Goal: Task Accomplishment & Management: Use online tool/utility

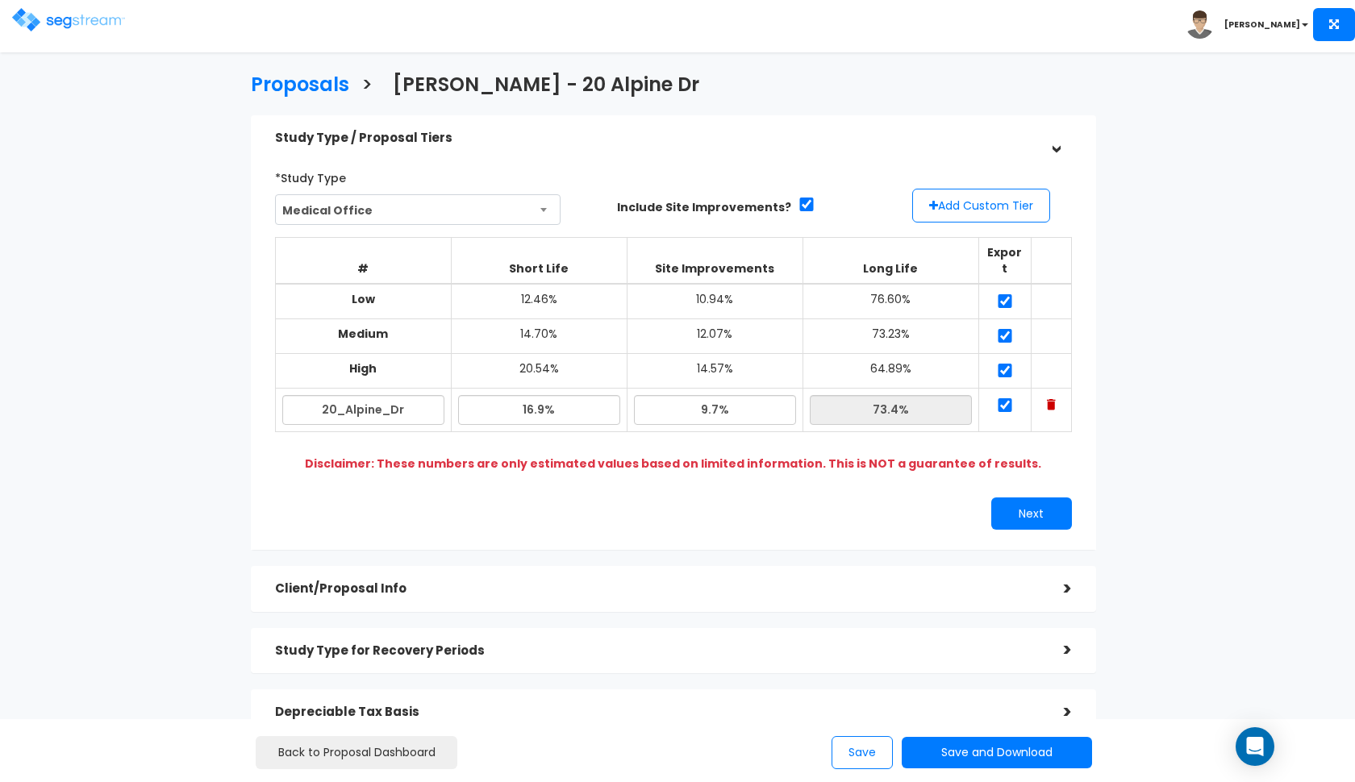
click at [44, 10] on img at bounding box center [68, 19] width 113 height 23
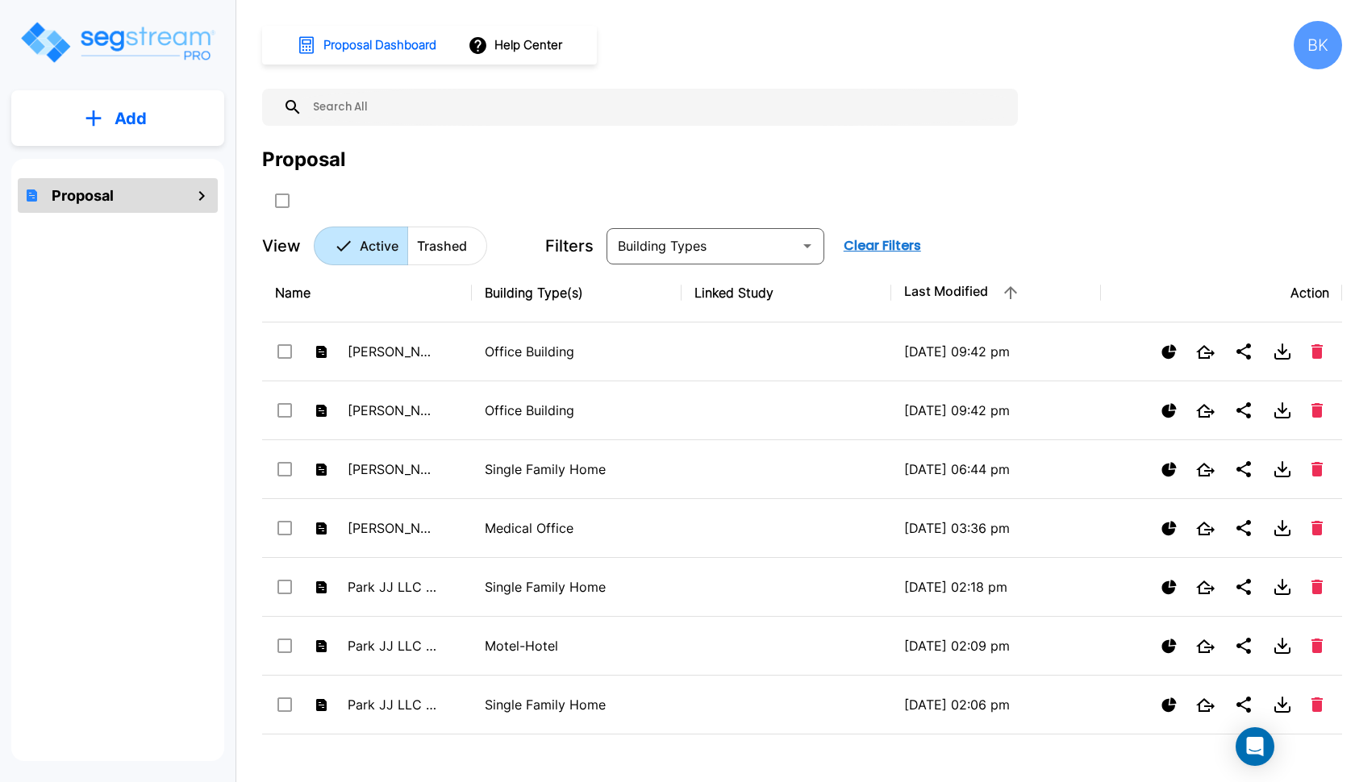
click at [147, 119] on button "Add" at bounding box center [117, 118] width 213 height 47
click at [127, 172] on p "Add Proposal" at bounding box center [127, 162] width 83 height 19
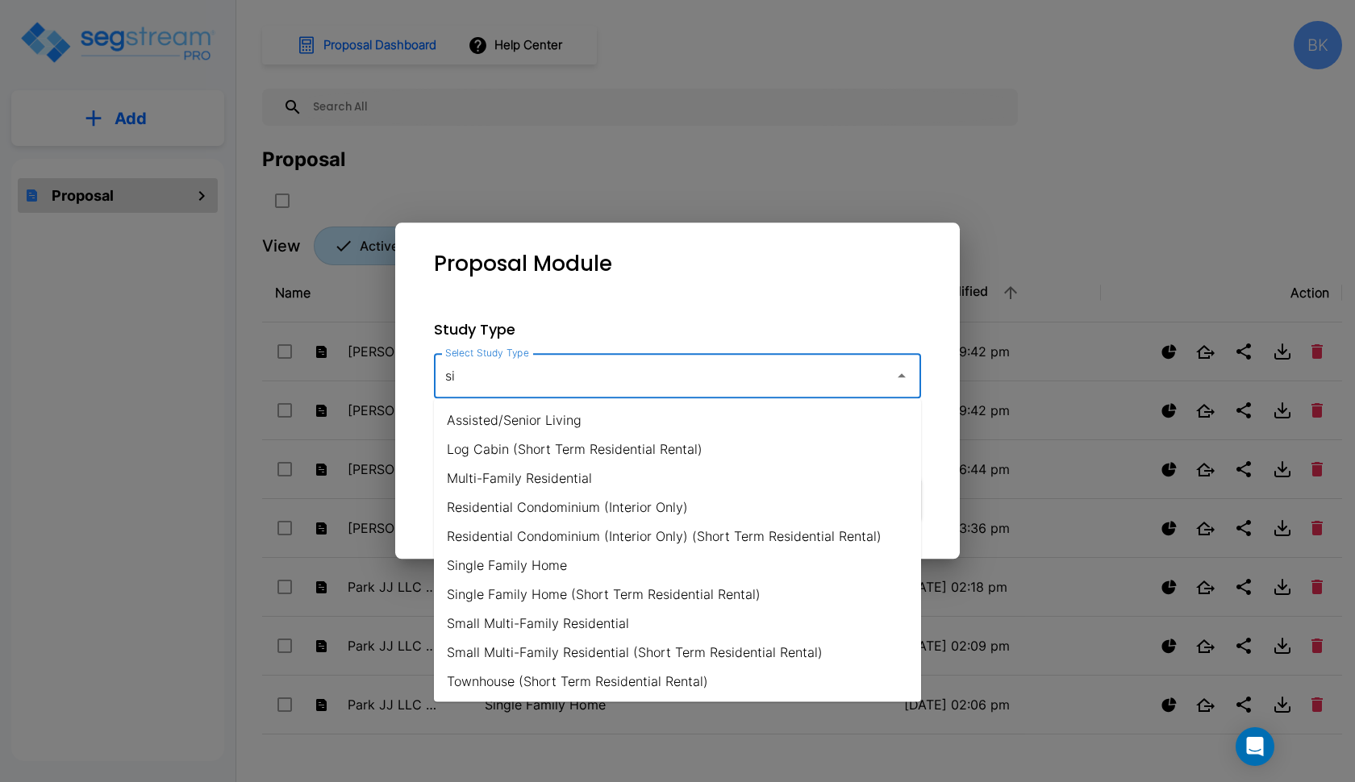
type input "s"
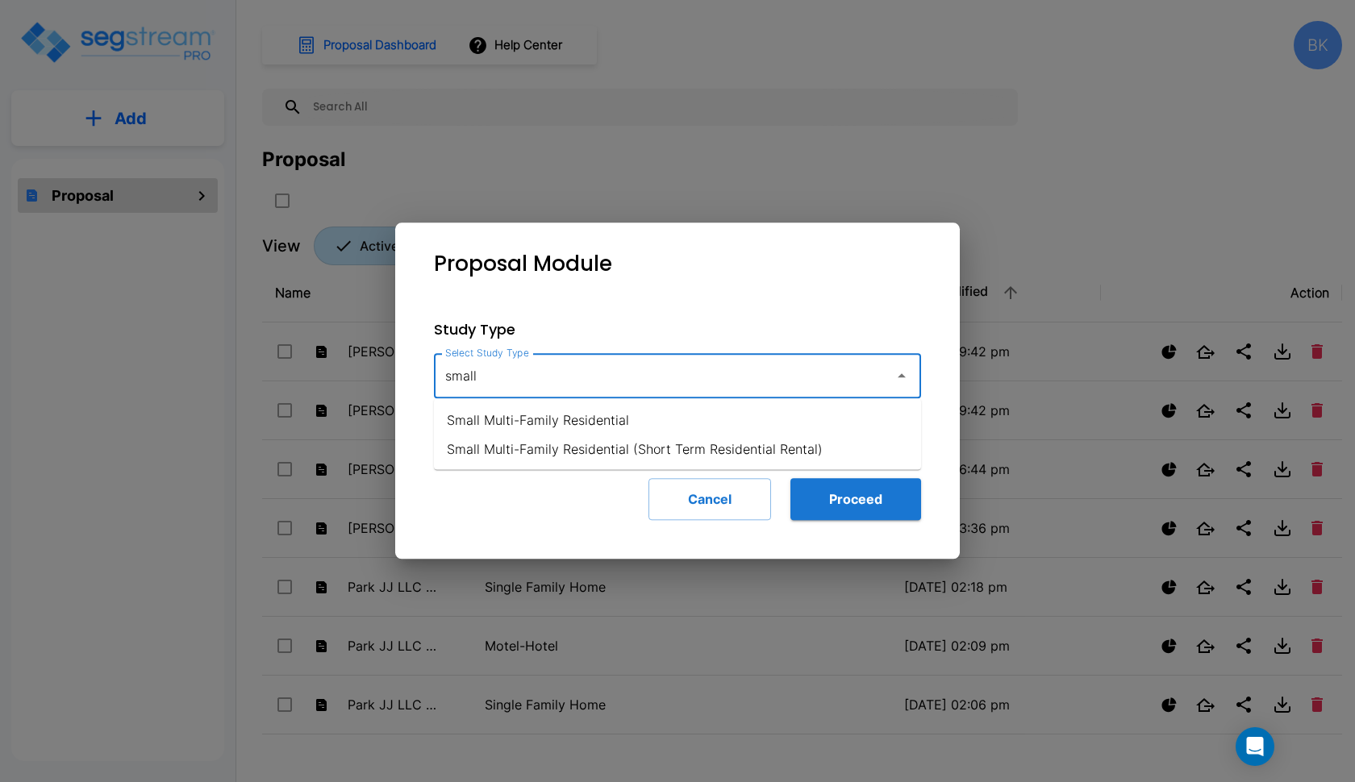
click at [536, 428] on li "Small Multi-Family Residential" at bounding box center [677, 420] width 487 height 29
type input "Small Multi-Family Residential"
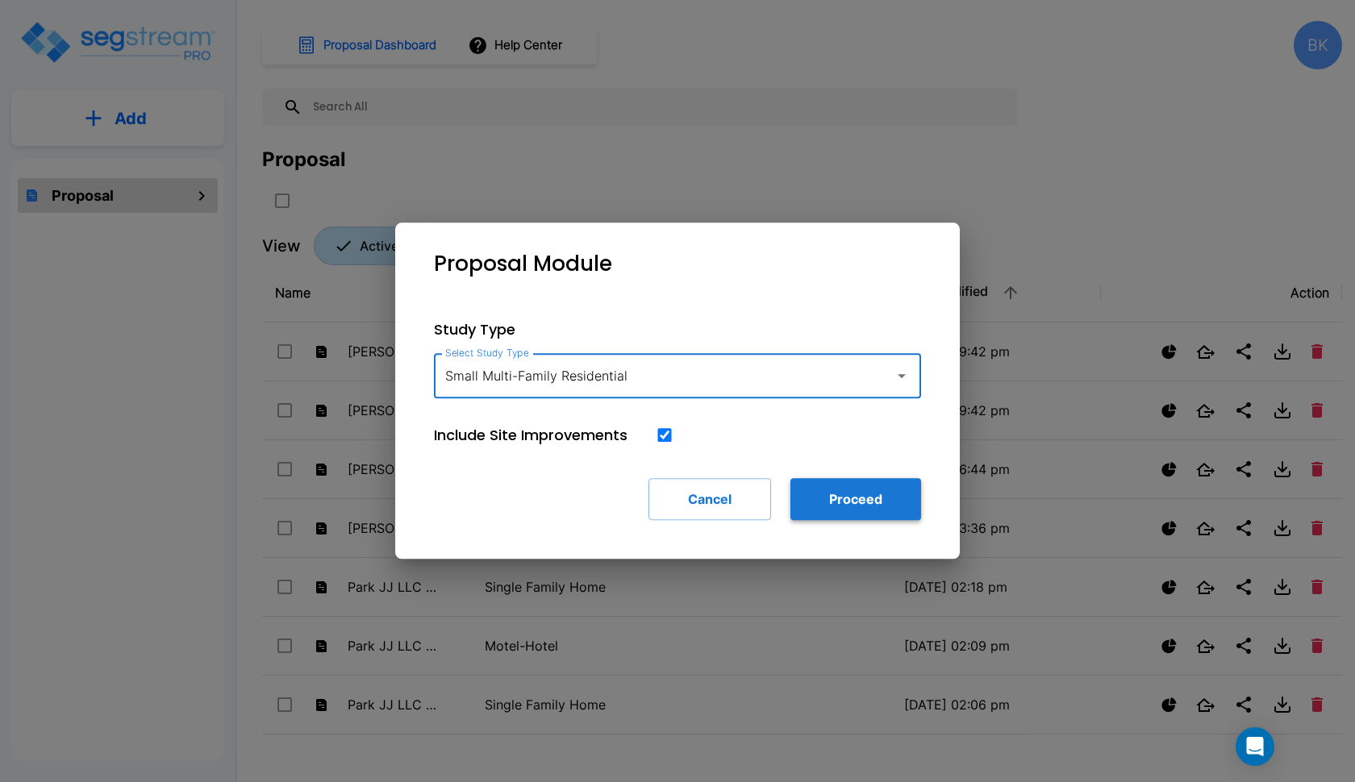
click at [847, 502] on button "Proceed" at bounding box center [855, 499] width 131 height 42
